Goal: Browse casually: Explore the website without a specific task or goal

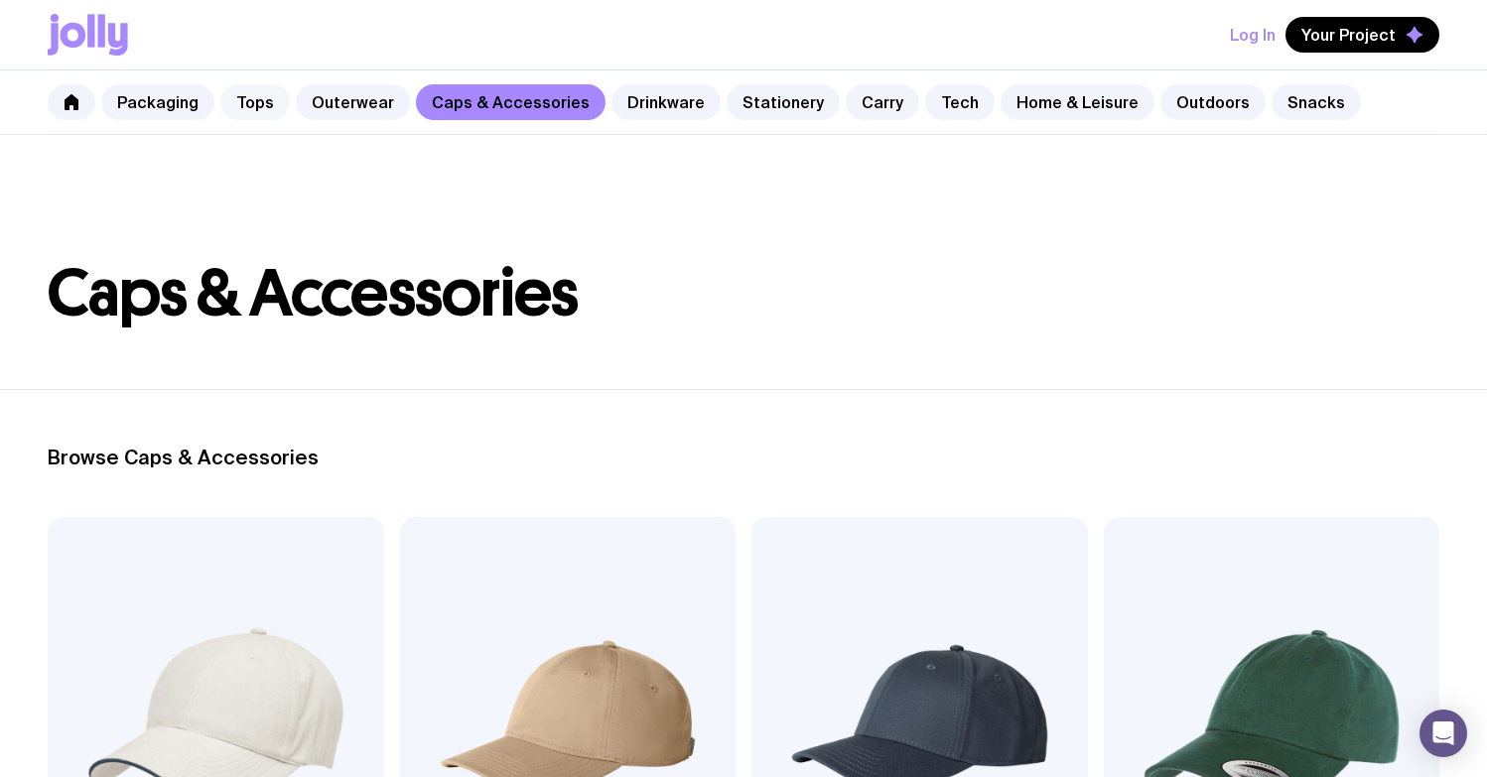
click at [249, 104] on link "Tops" at bounding box center [255, 102] width 70 height 36
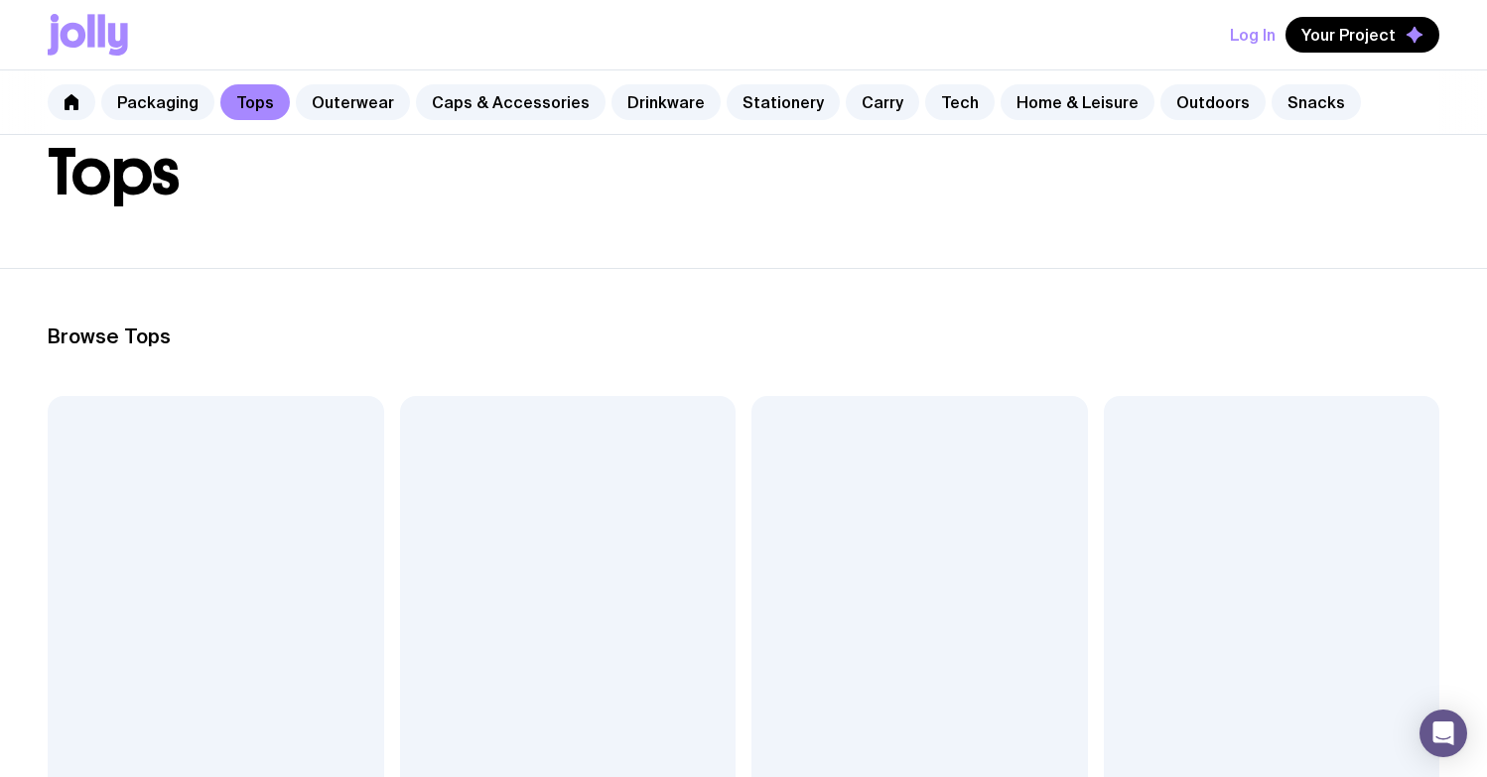
scroll to position [376, 0]
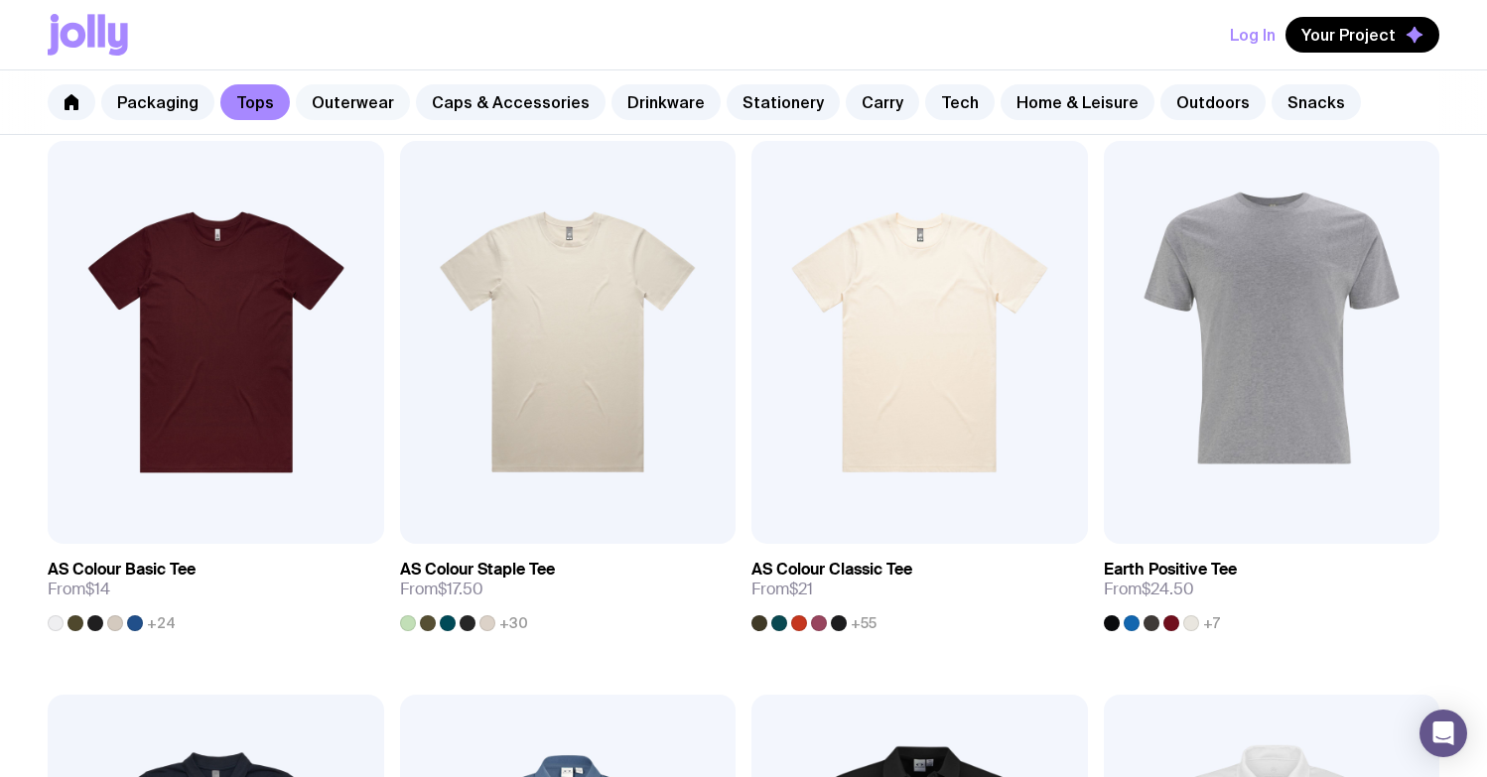
click at [352, 105] on link "Outerwear" at bounding box center [353, 102] width 114 height 36
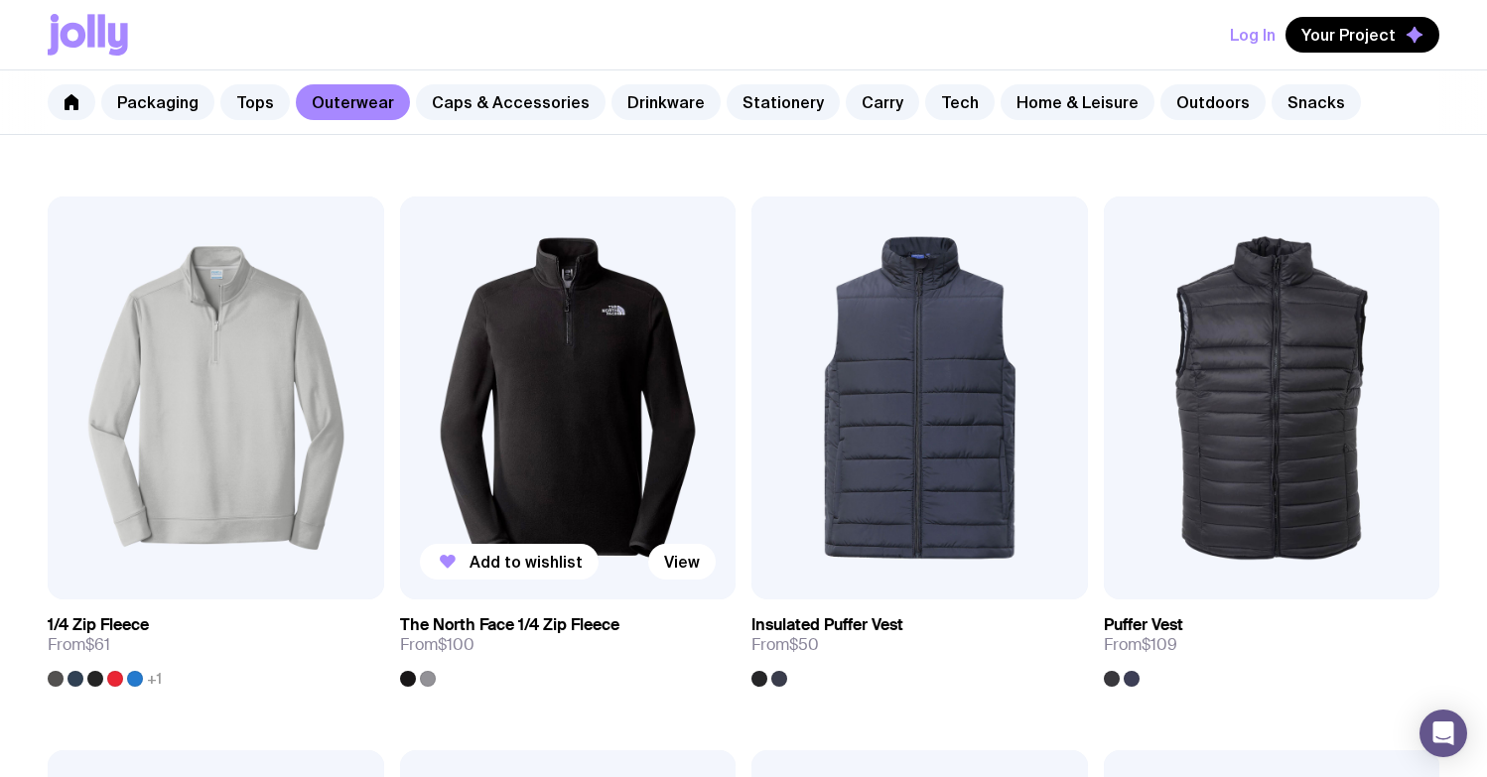
scroll to position [876, 0]
click at [600, 356] on img at bounding box center [568, 397] width 337 height 403
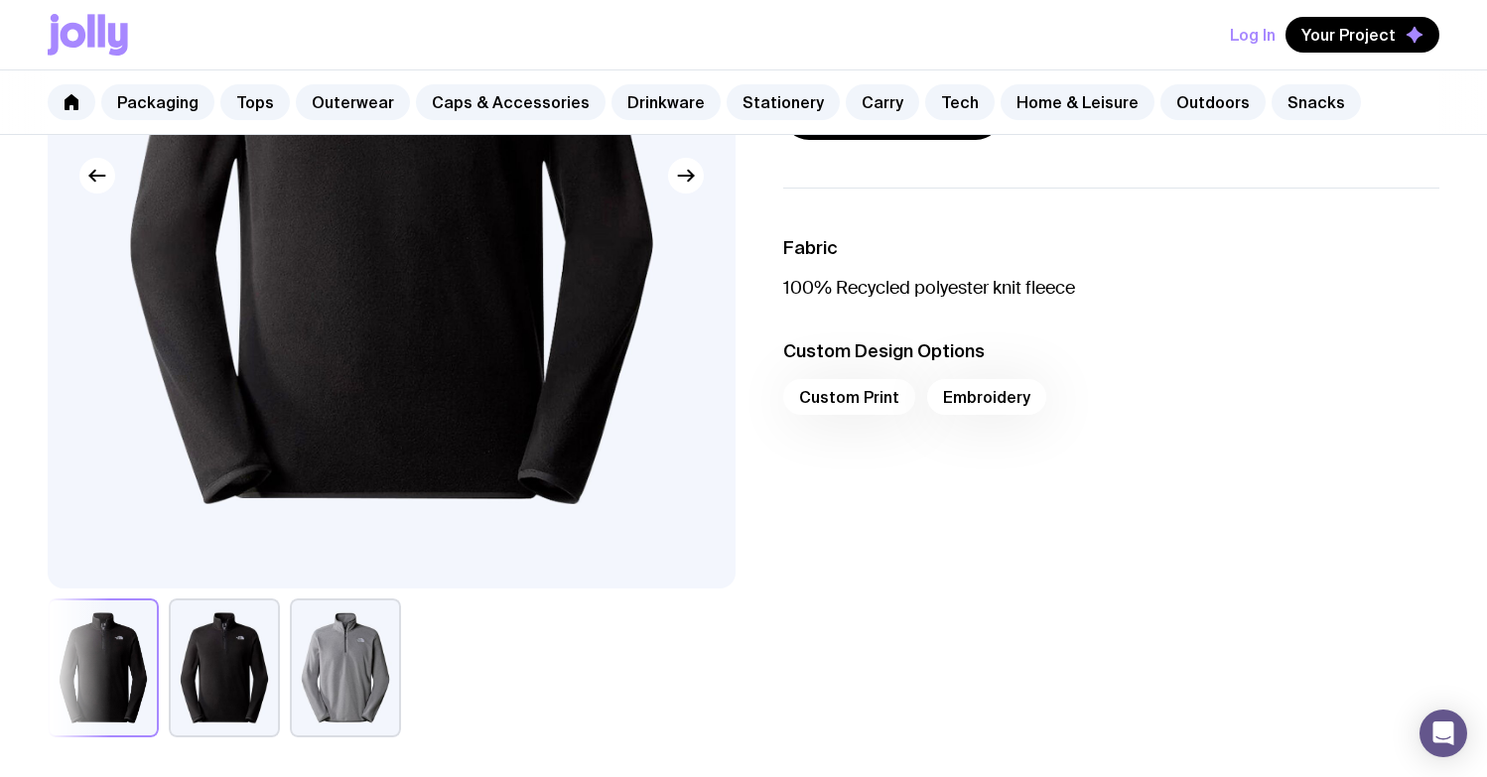
scroll to position [643, 0]
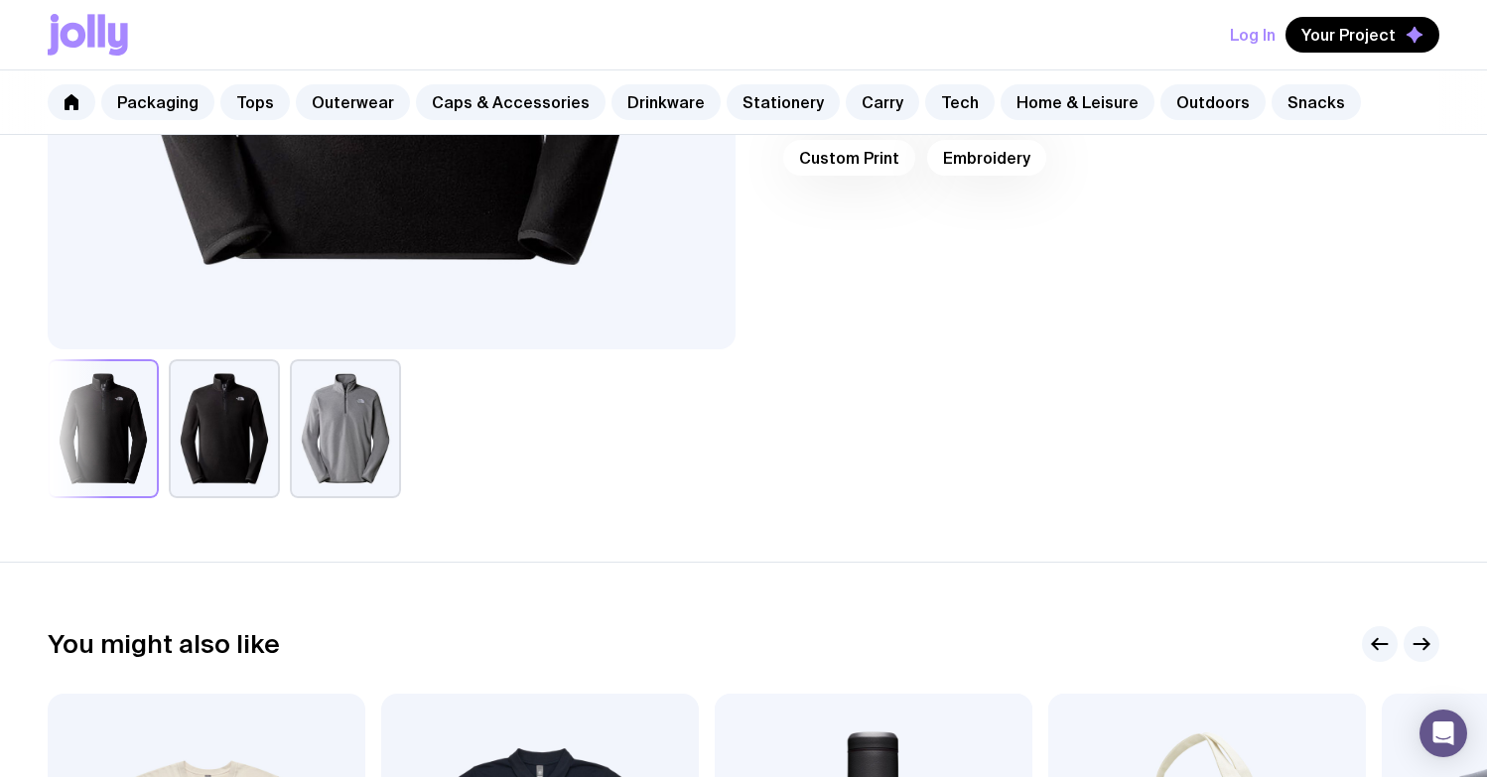
click at [342, 437] on button "button" at bounding box center [345, 428] width 111 height 139
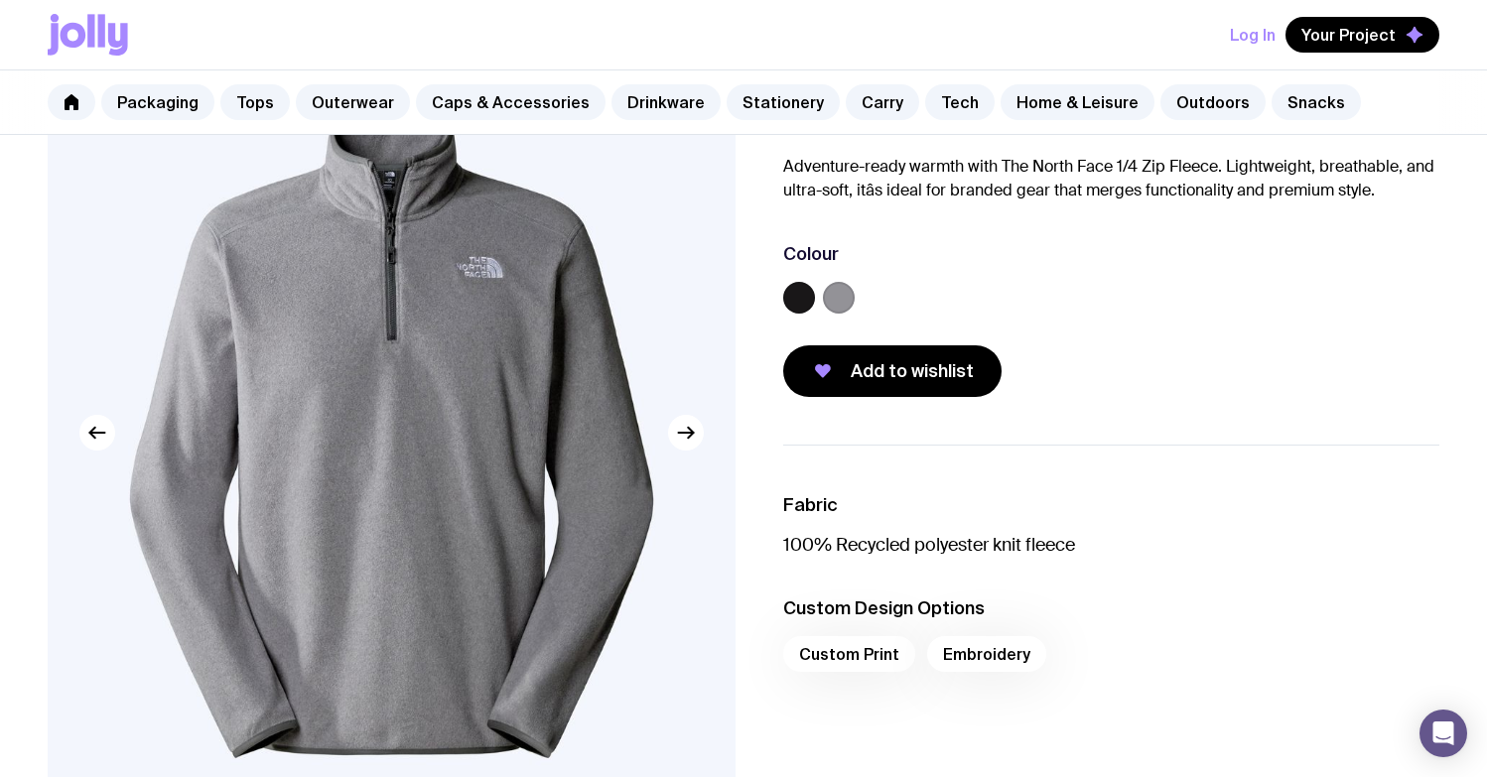
scroll to position [118, 0]
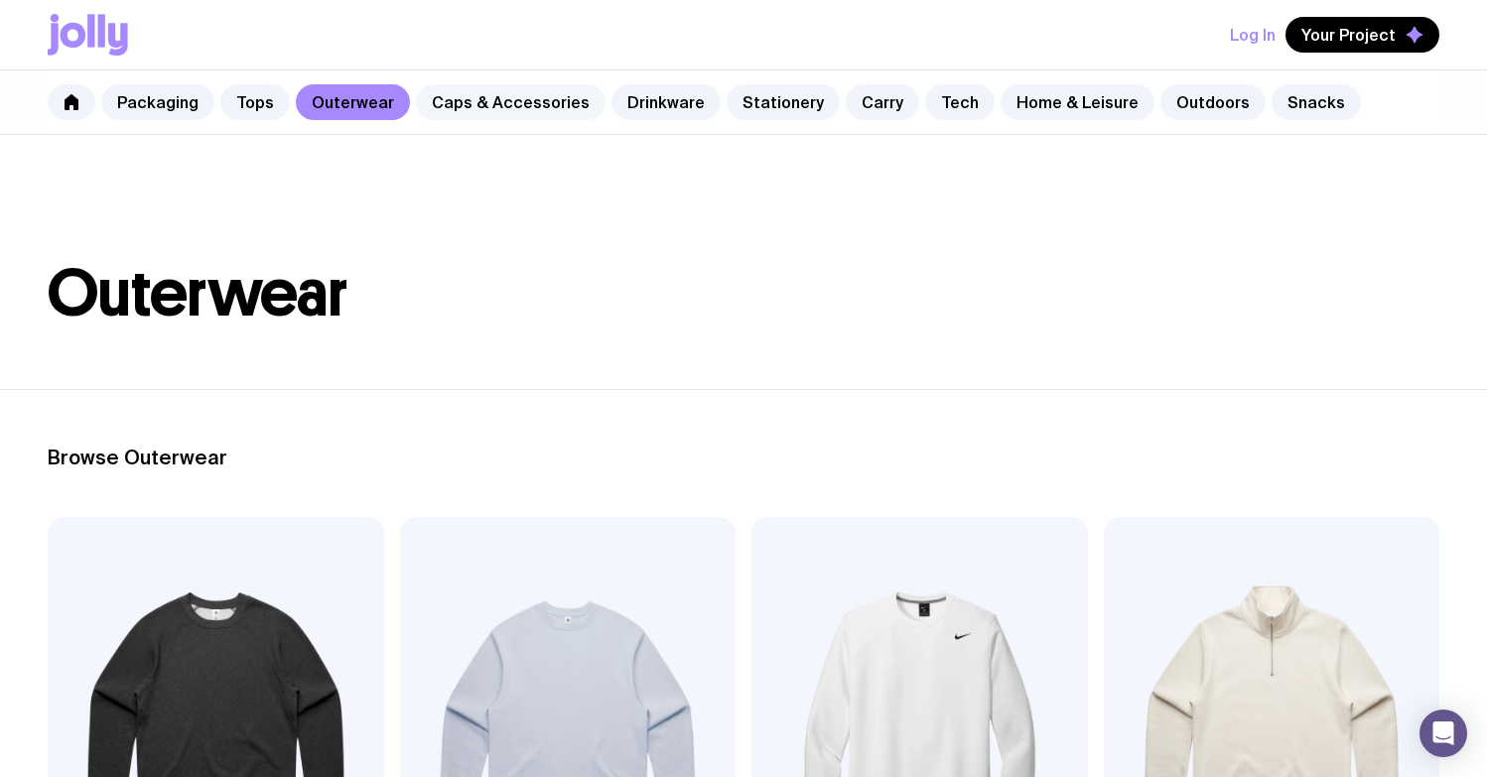
click at [485, 97] on link "Caps & Accessories" at bounding box center [511, 102] width 190 height 36
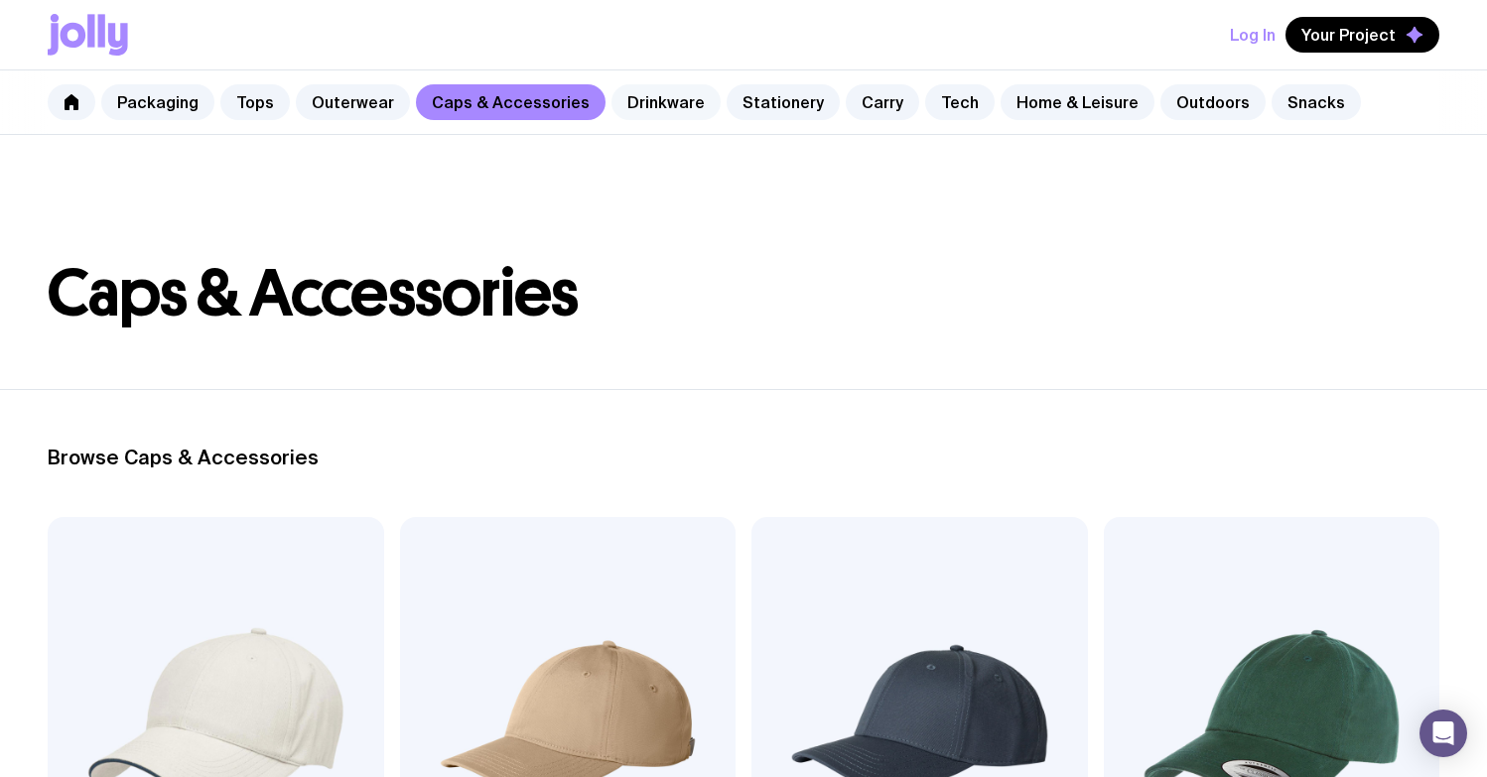
click at [627, 104] on link "Drinkware" at bounding box center [666, 102] width 109 height 36
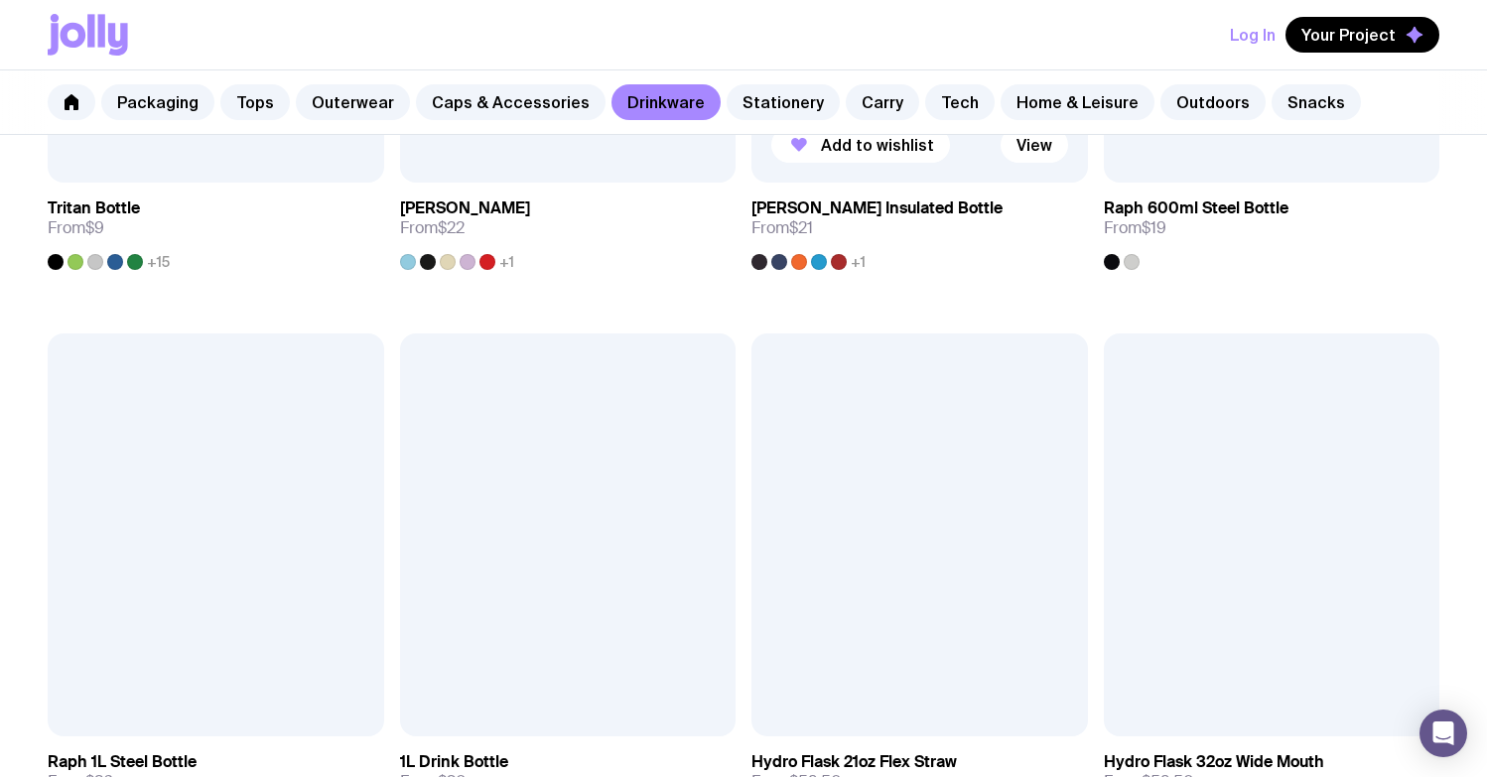
scroll to position [2110, 0]
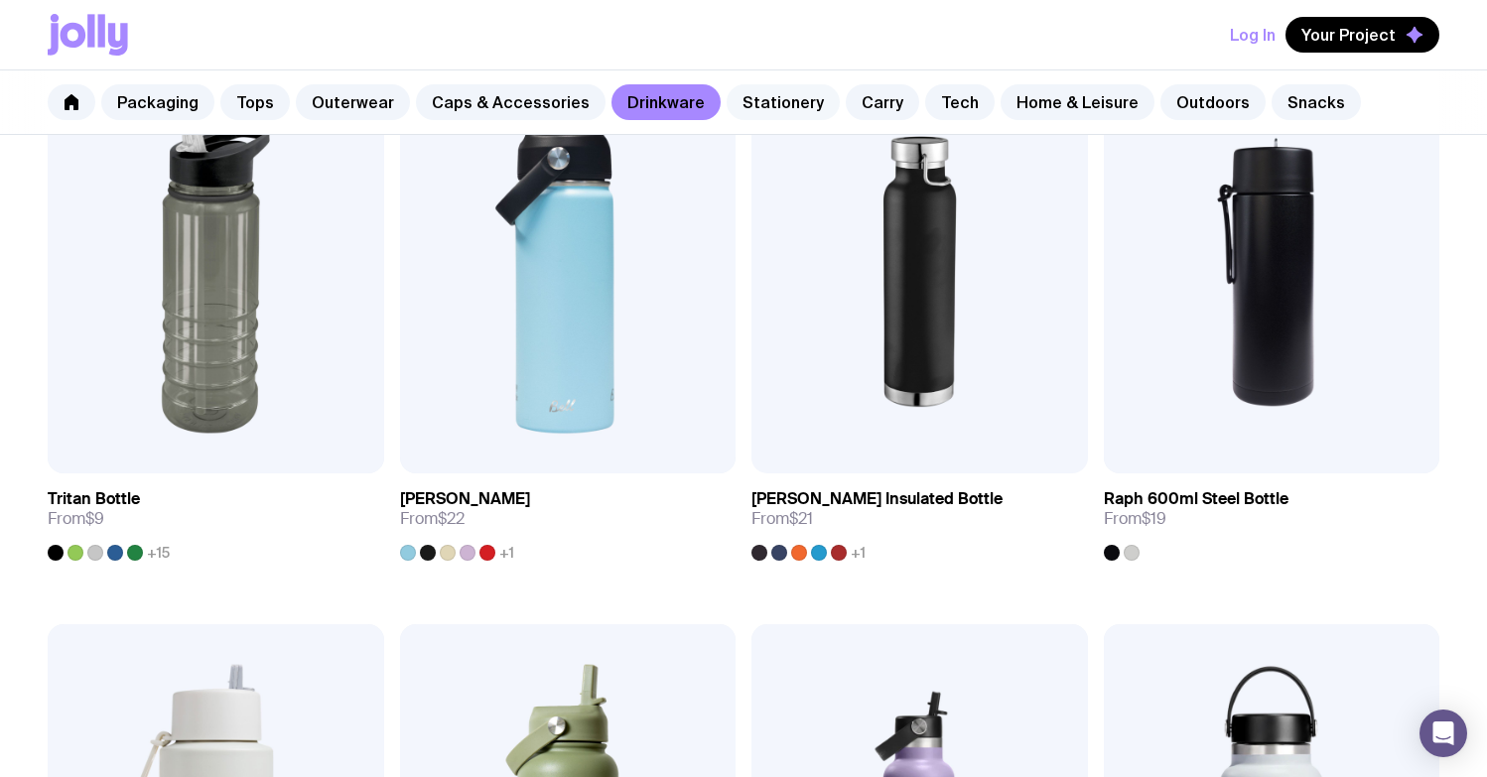
click at [741, 98] on link "Stationery" at bounding box center [783, 102] width 113 height 36
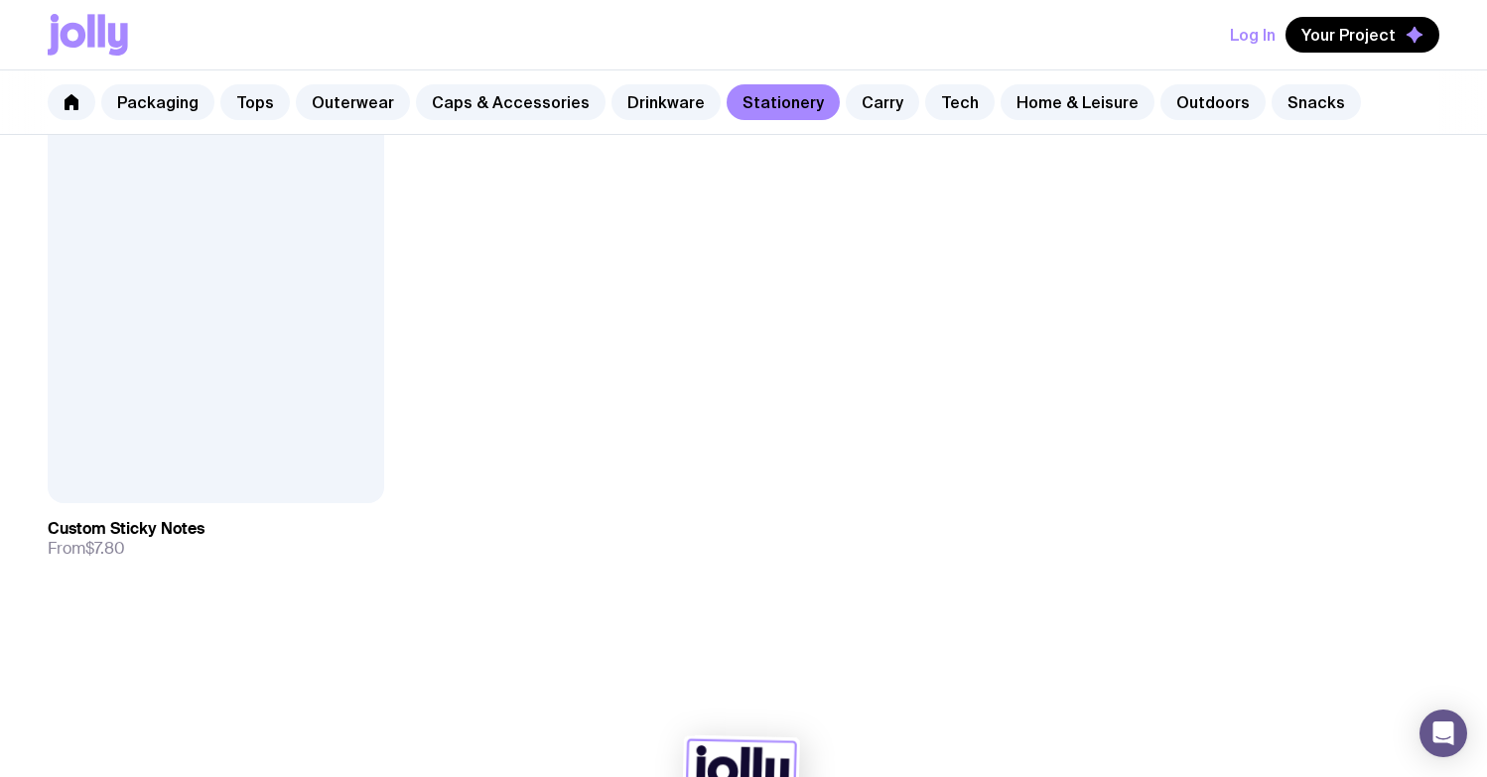
scroll to position [3776, 0]
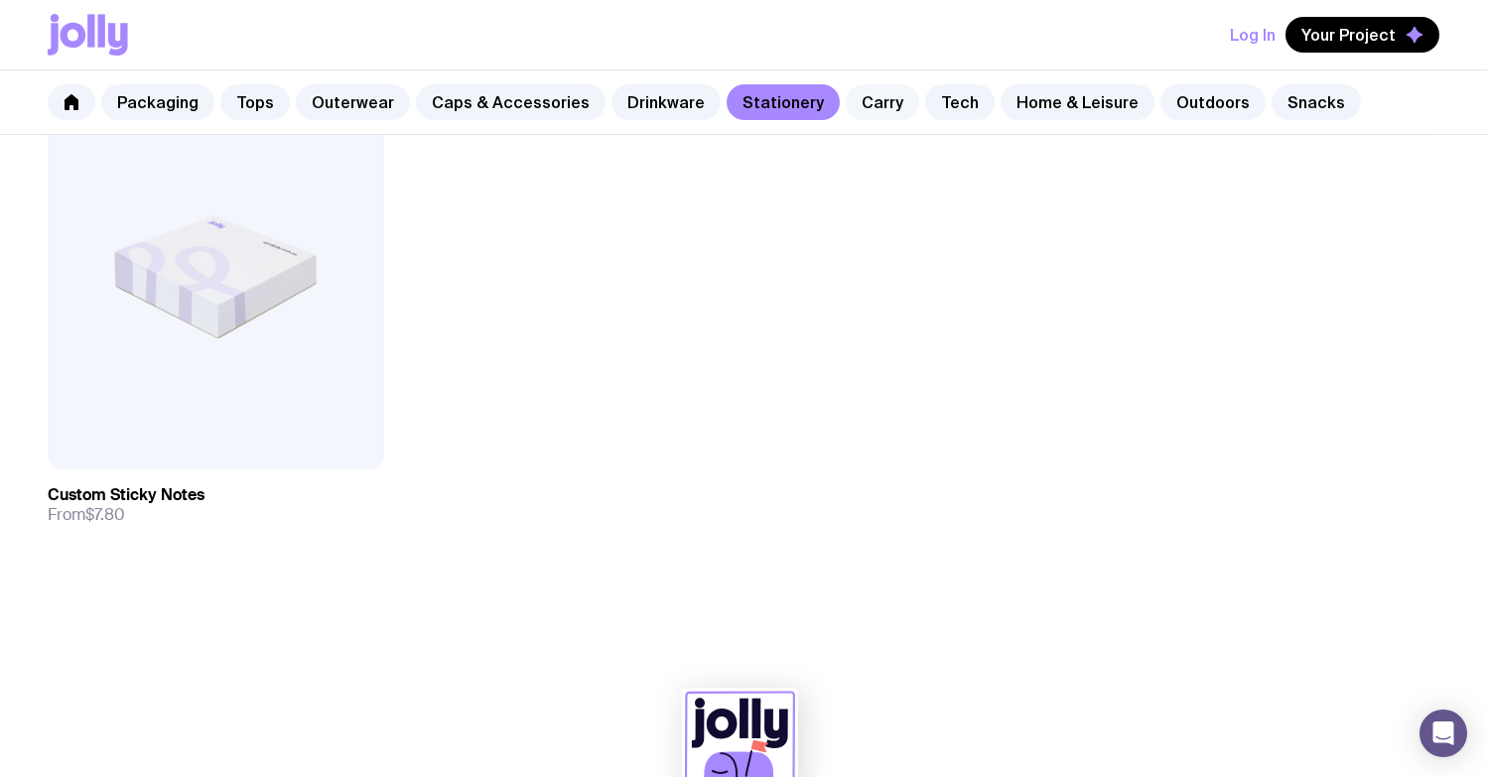
click at [857, 107] on link "Carry" at bounding box center [882, 102] width 73 height 36
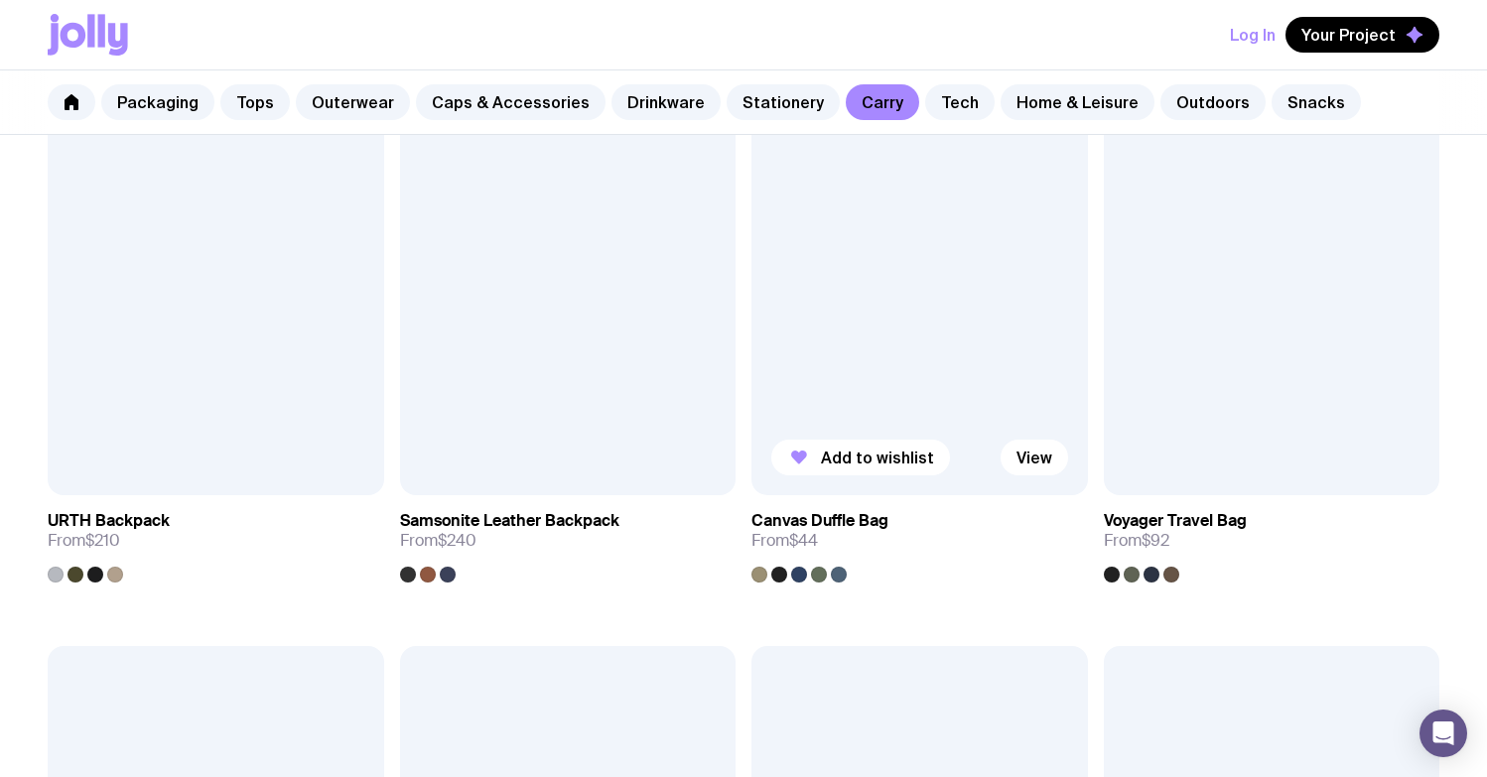
scroll to position [2701, 0]
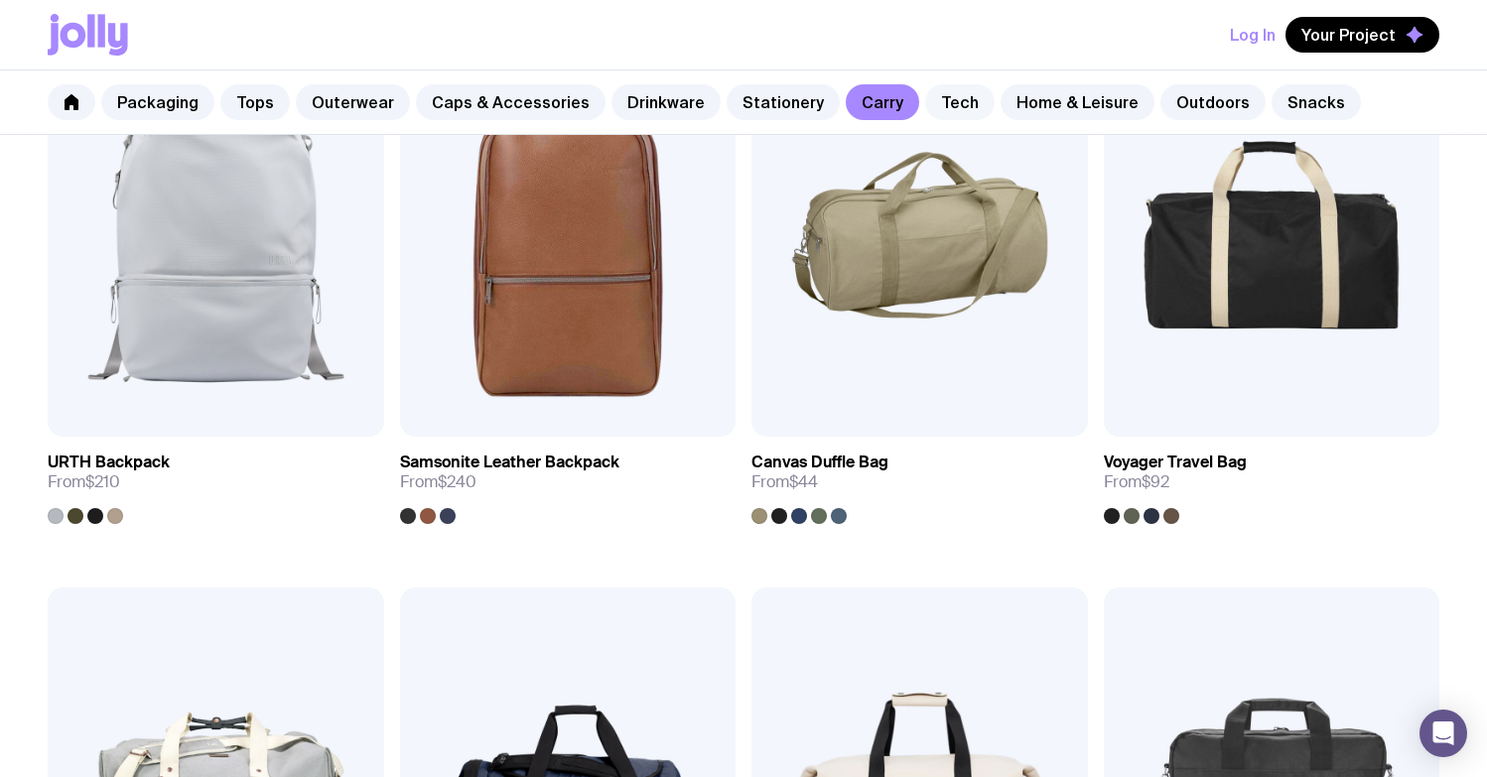
click at [943, 108] on link "Tech" at bounding box center [960, 102] width 70 height 36
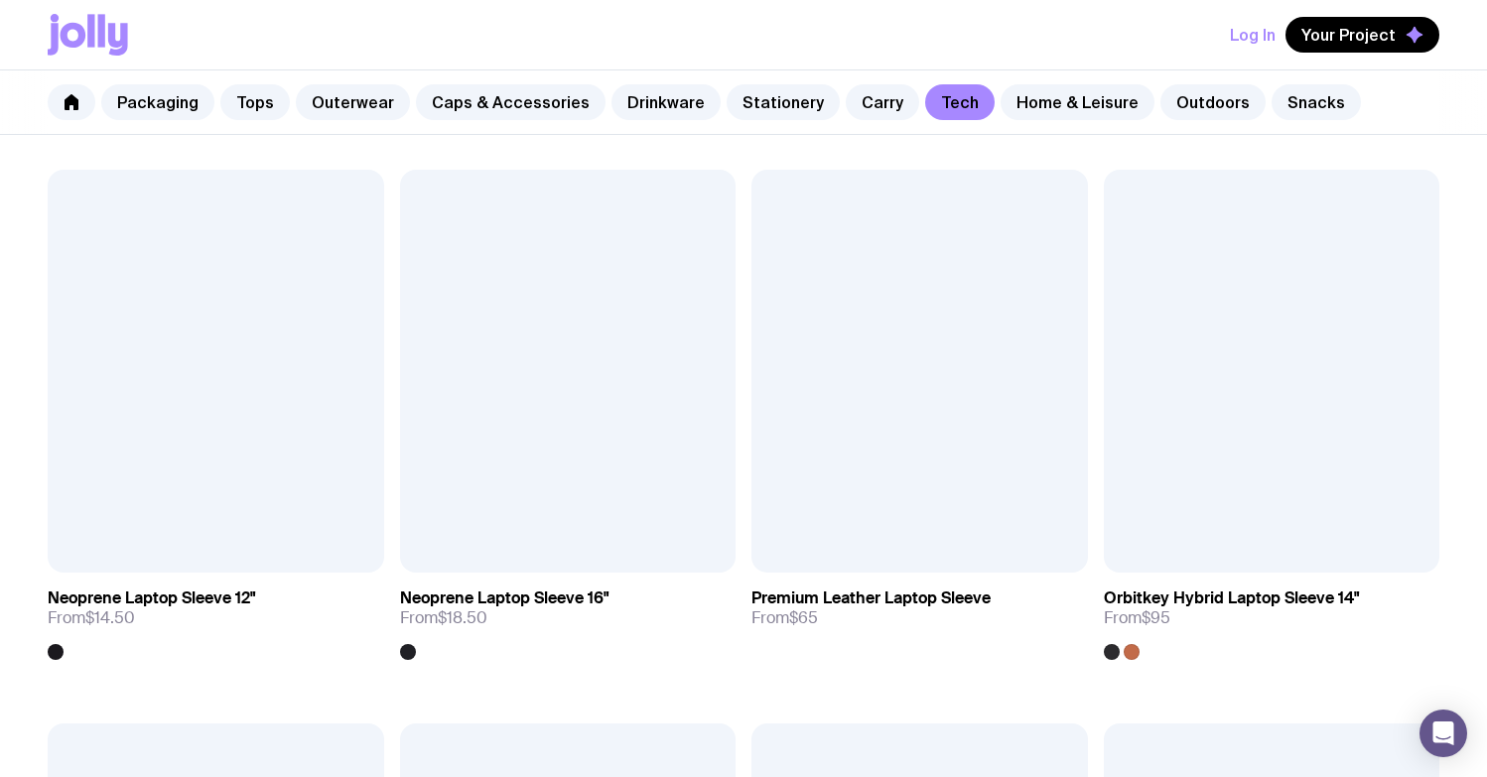
scroll to position [3116, 0]
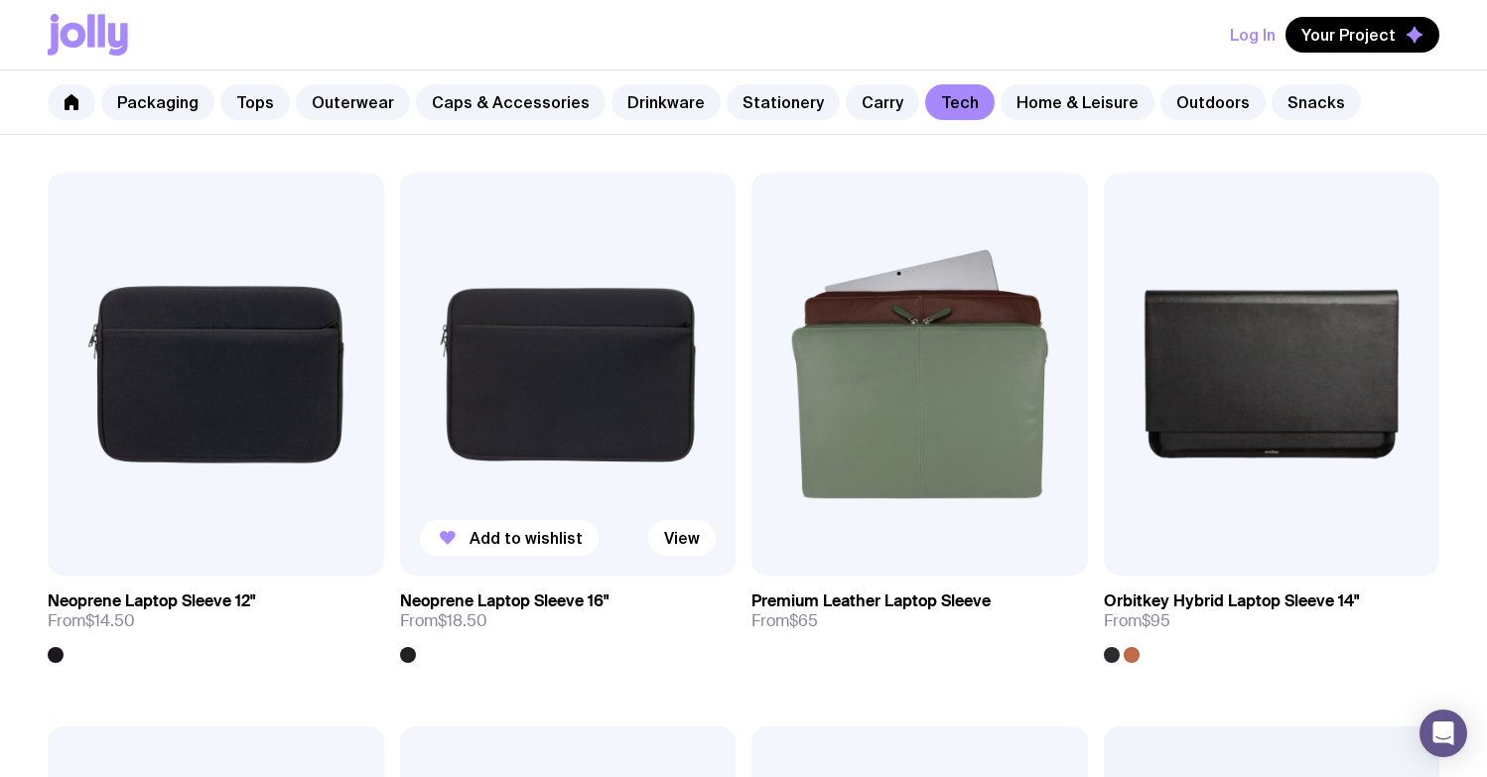
click at [523, 367] on img at bounding box center [568, 374] width 337 height 403
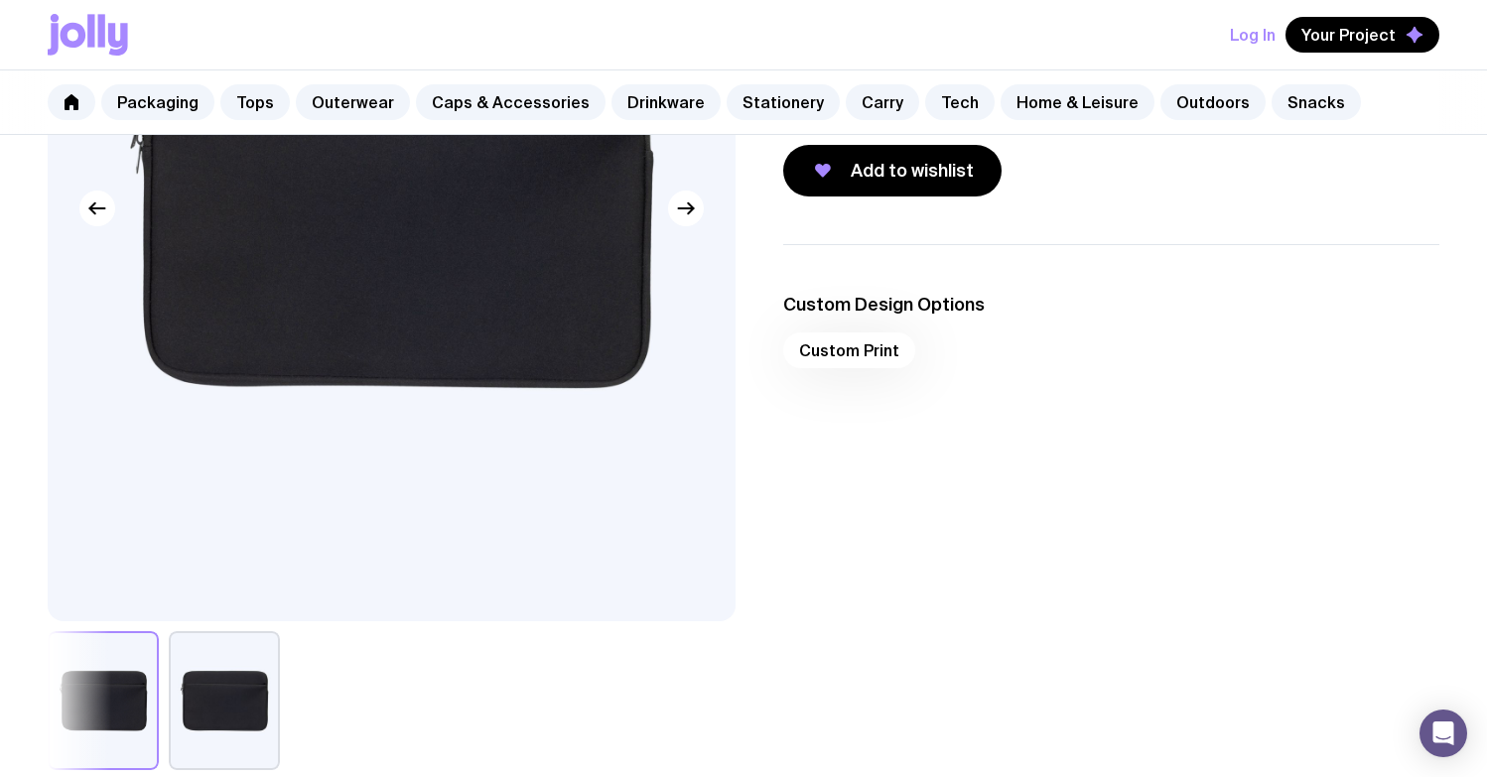
scroll to position [396, 0]
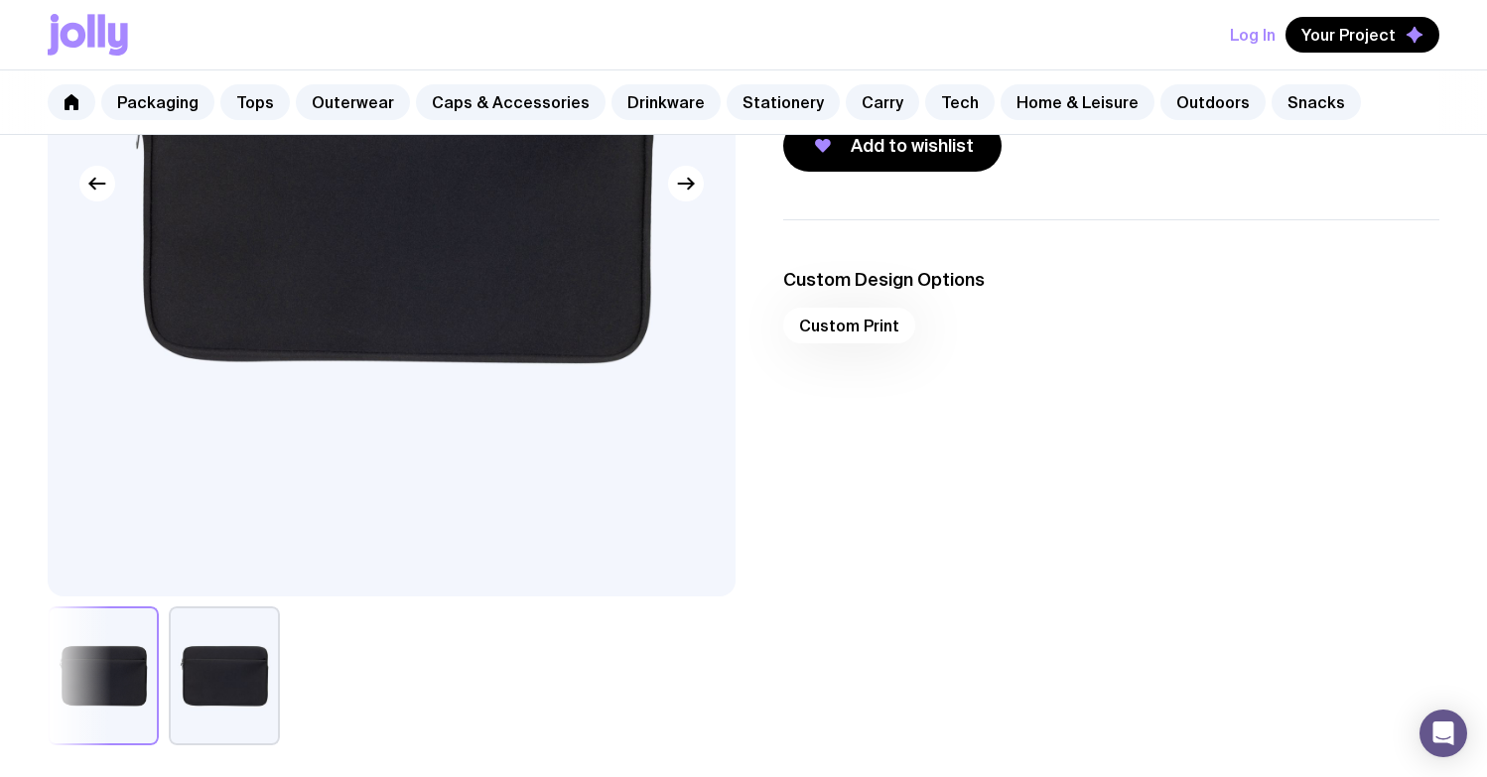
click at [222, 657] on button "button" at bounding box center [224, 676] width 111 height 139
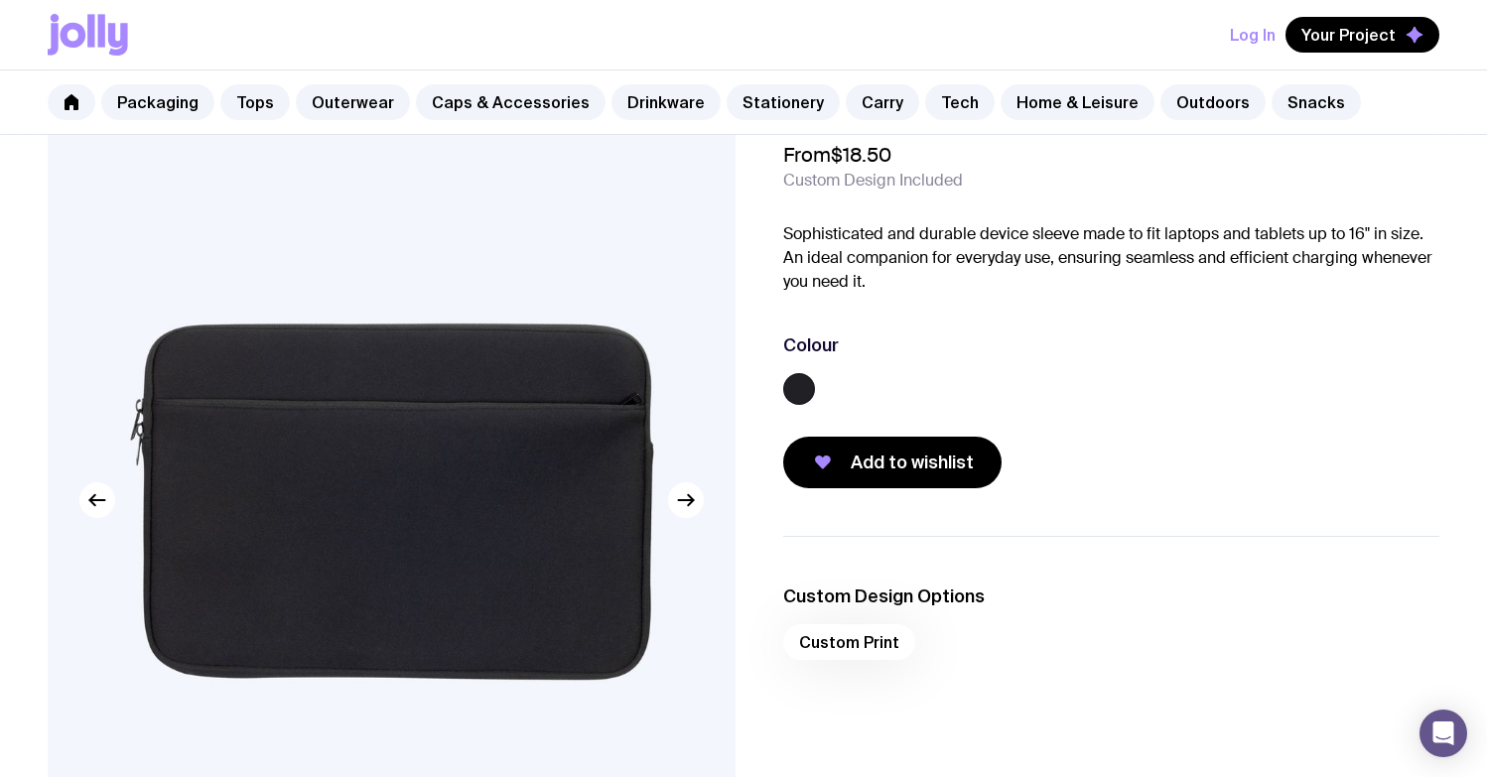
scroll to position [31, 0]
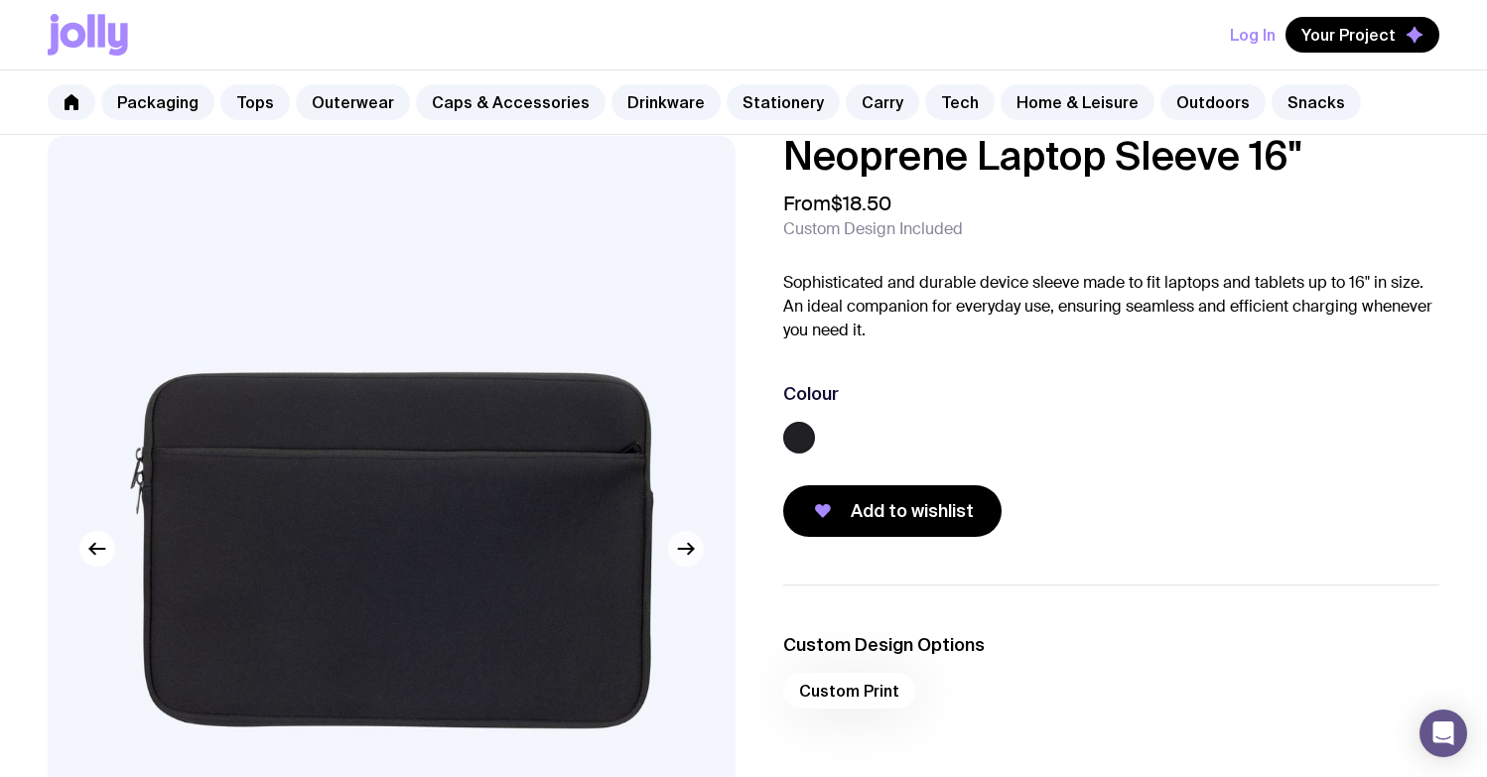
click at [695, 560] on button "button" at bounding box center [686, 549] width 36 height 36
click at [695, 560] on icon "button" at bounding box center [686, 549] width 24 height 24
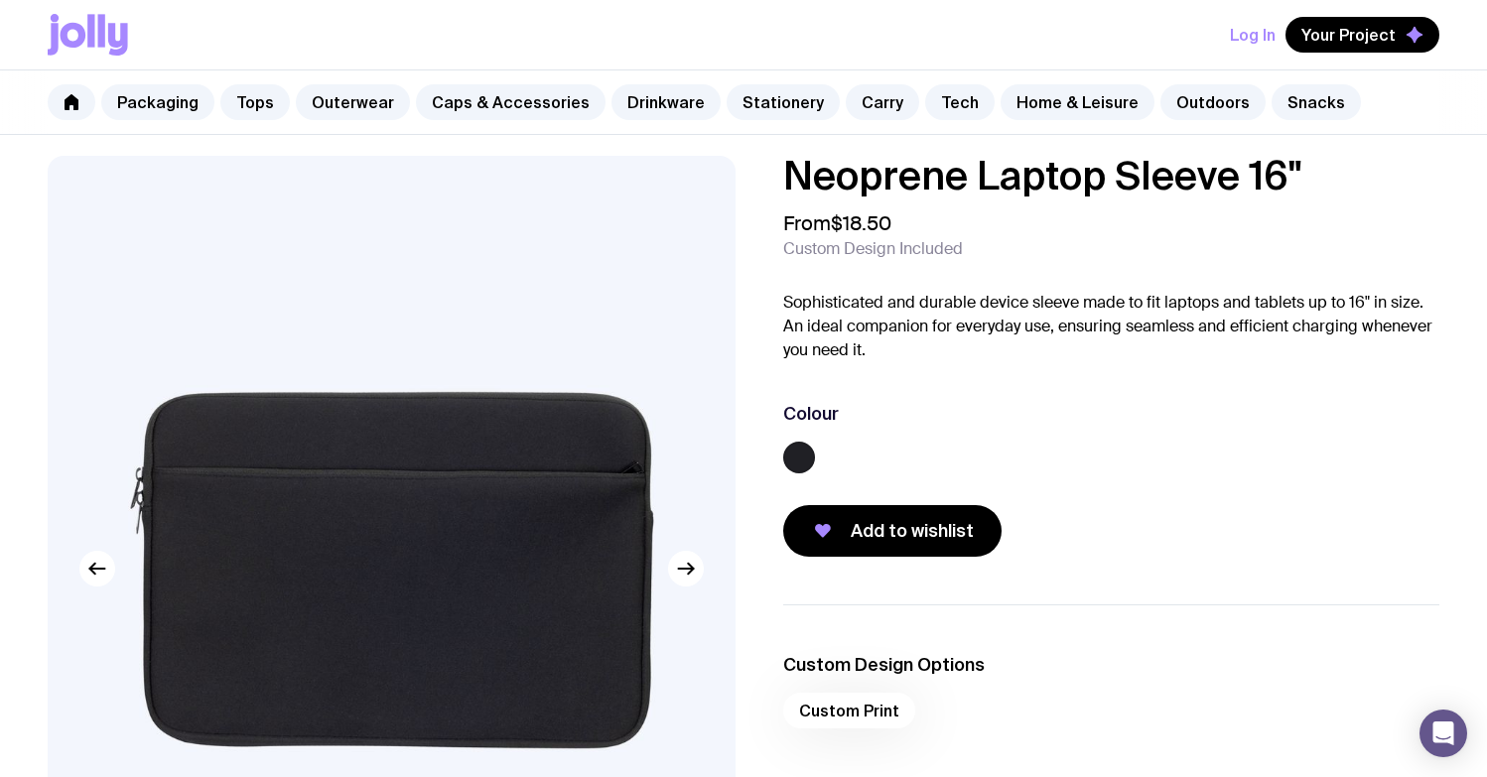
scroll to position [0, 0]
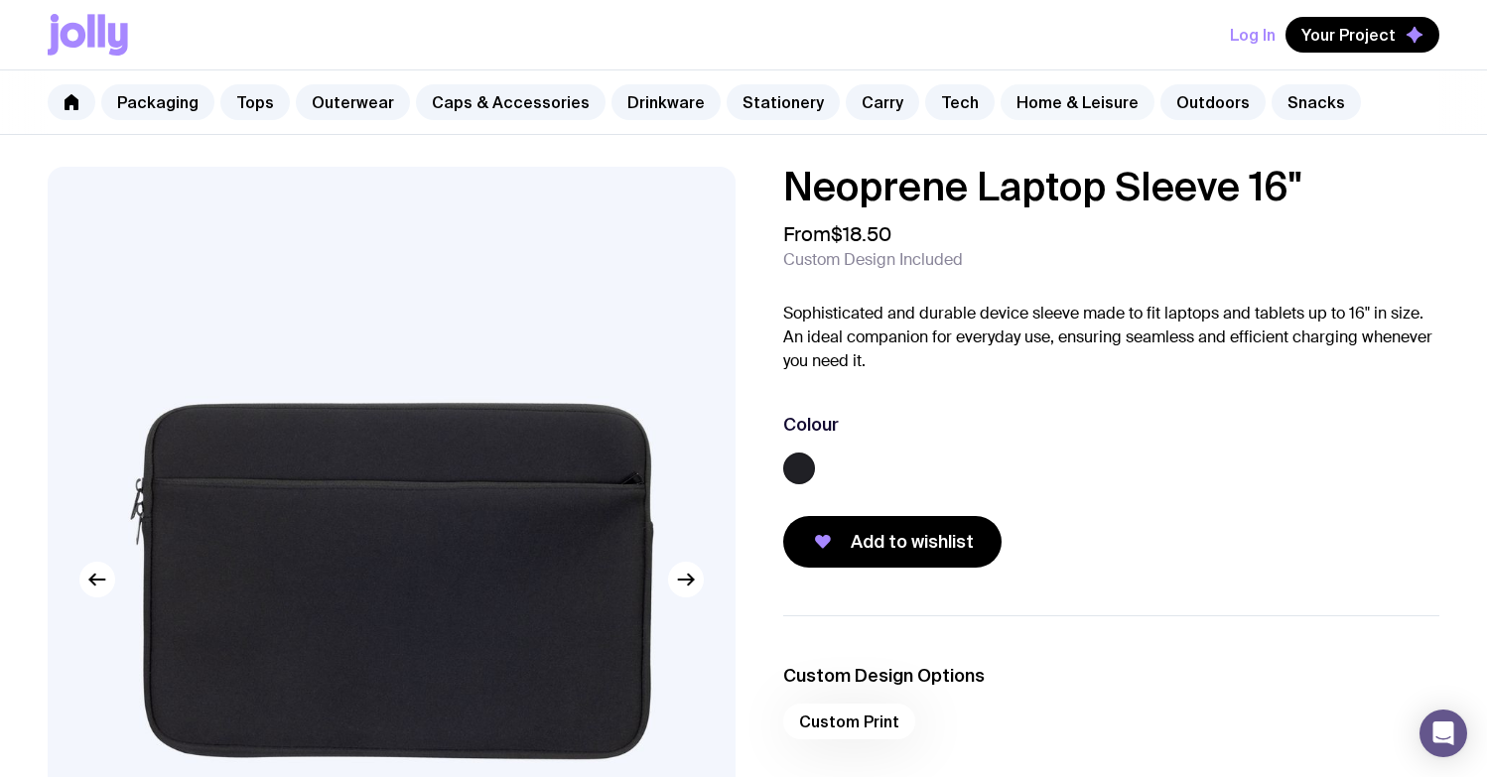
click at [1043, 113] on link "Home & Leisure" at bounding box center [1078, 102] width 154 height 36
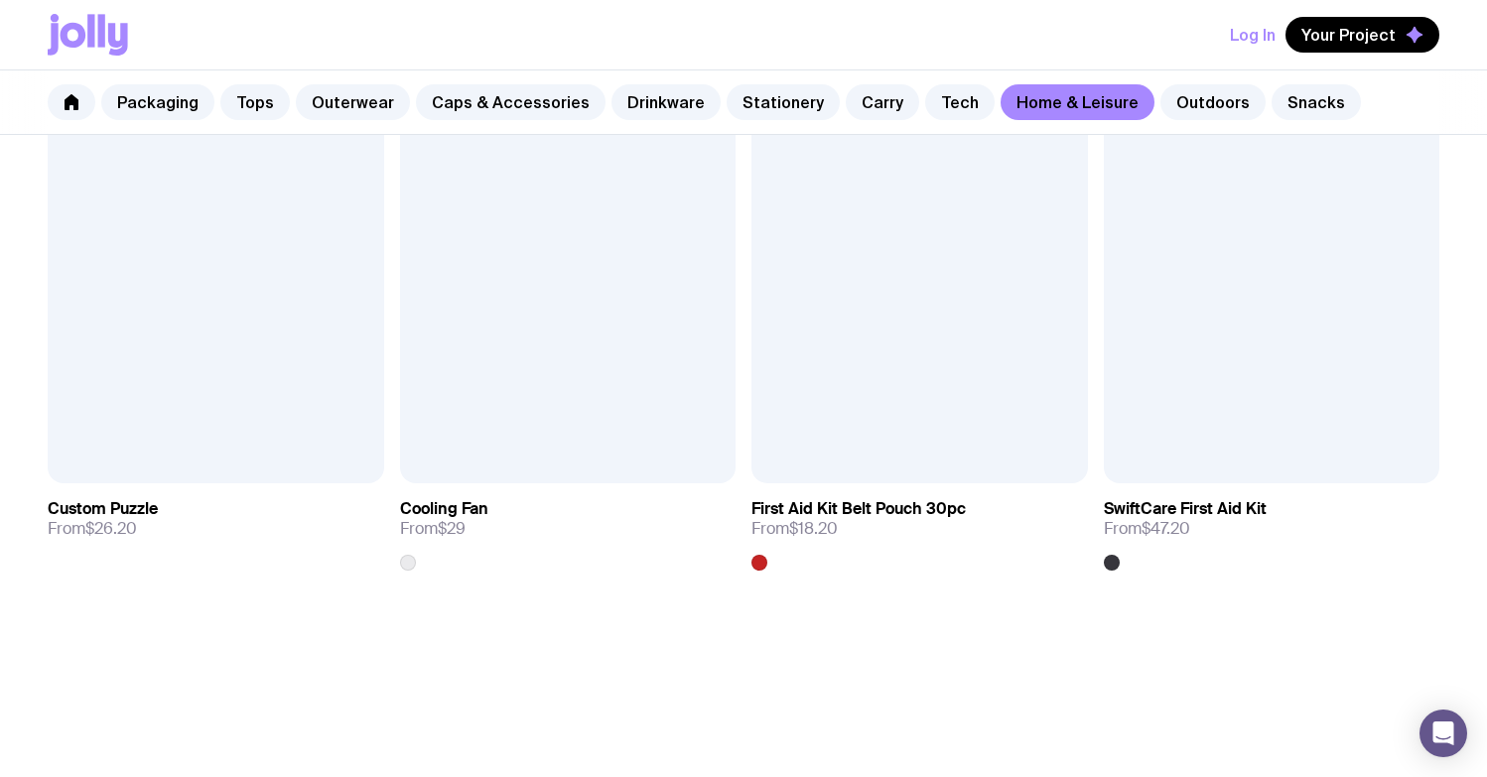
scroll to position [4448, 0]
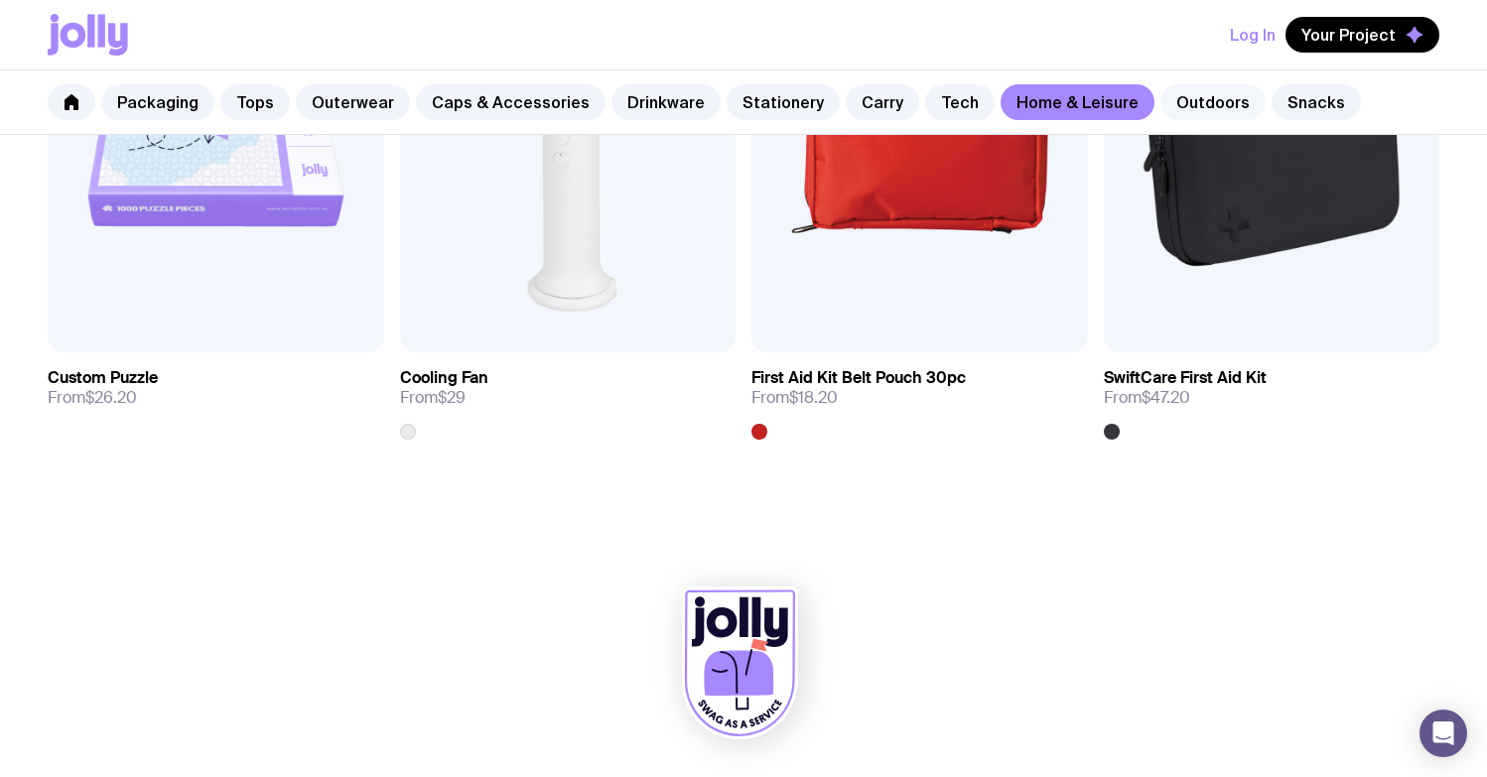
click at [1110, 103] on link "Outdoors" at bounding box center [1213, 102] width 105 height 36
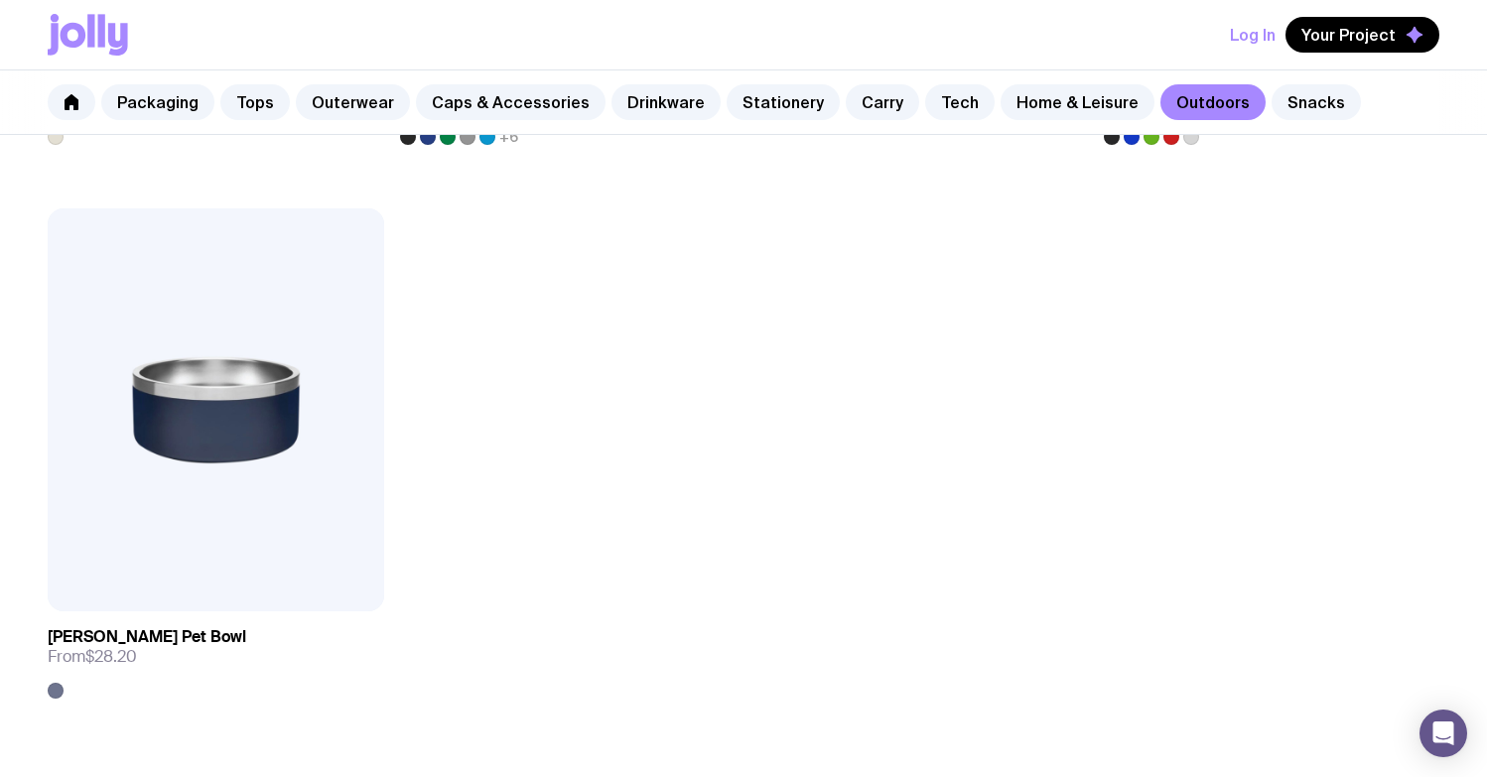
scroll to position [3086, 0]
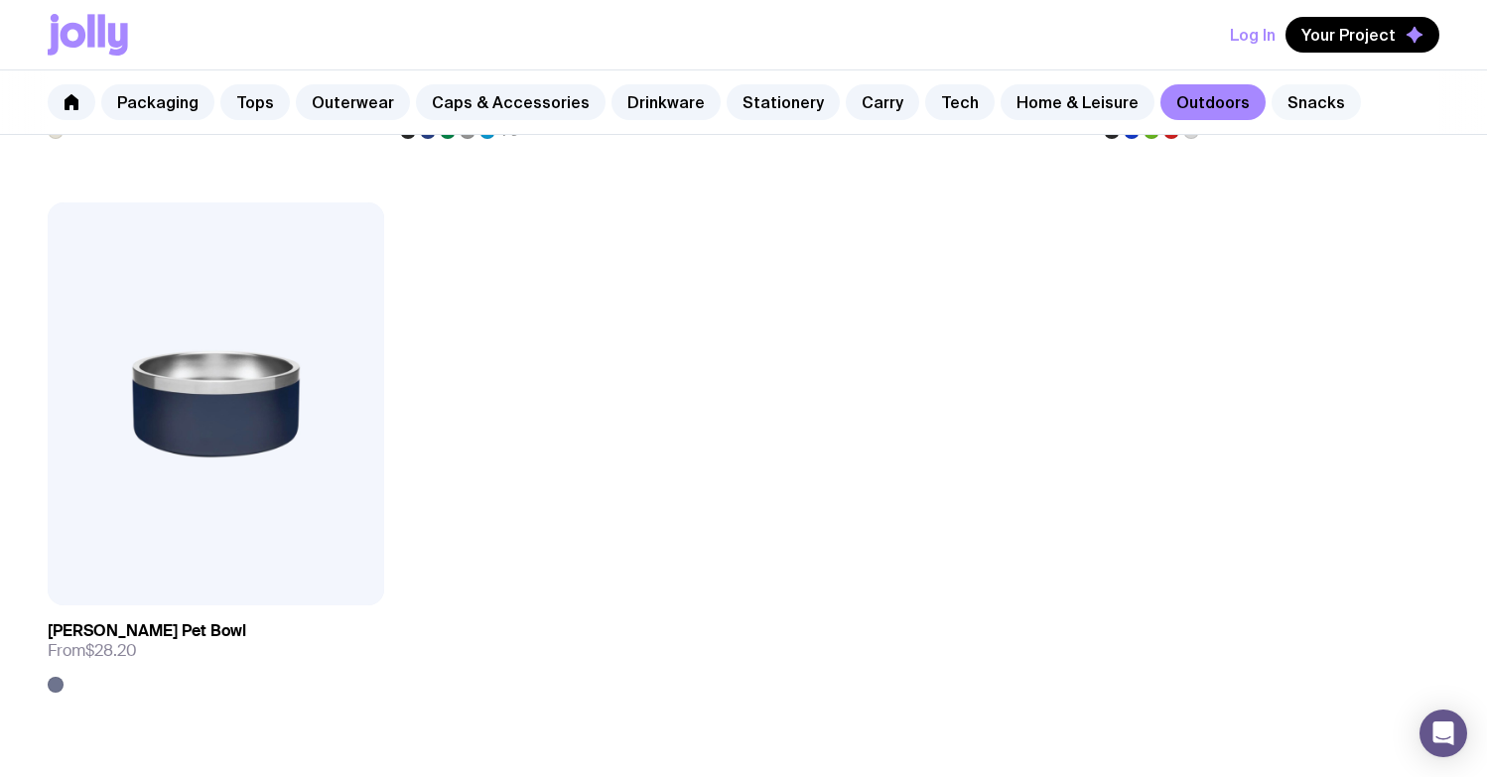
click at [1110, 102] on link "Snacks" at bounding box center [1316, 102] width 89 height 36
